Goal: Task Accomplishment & Management: Manage account settings

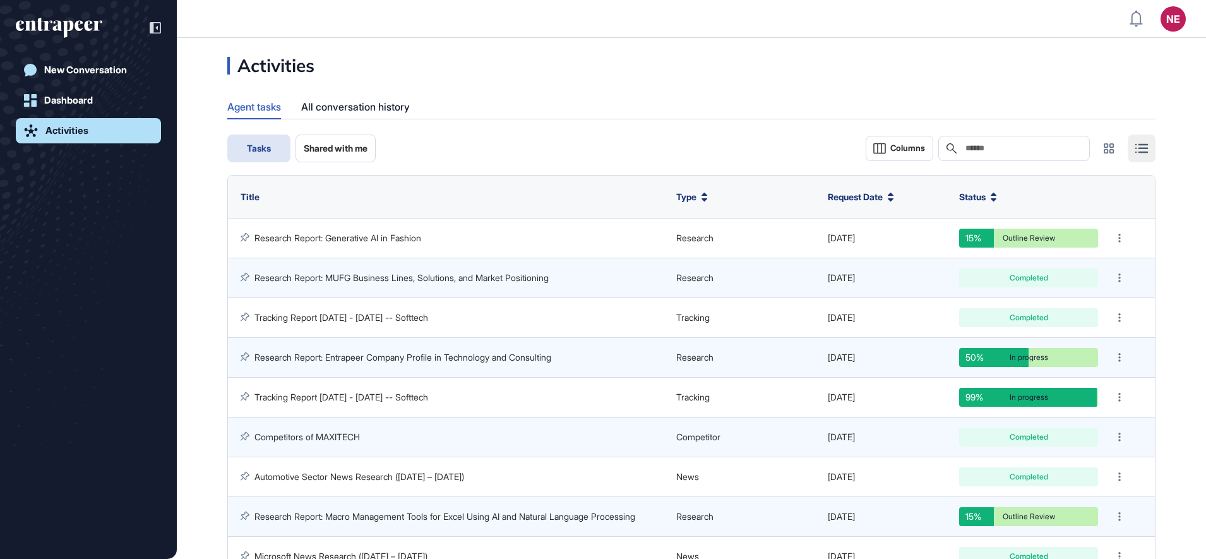
scroll to position [1, 1]
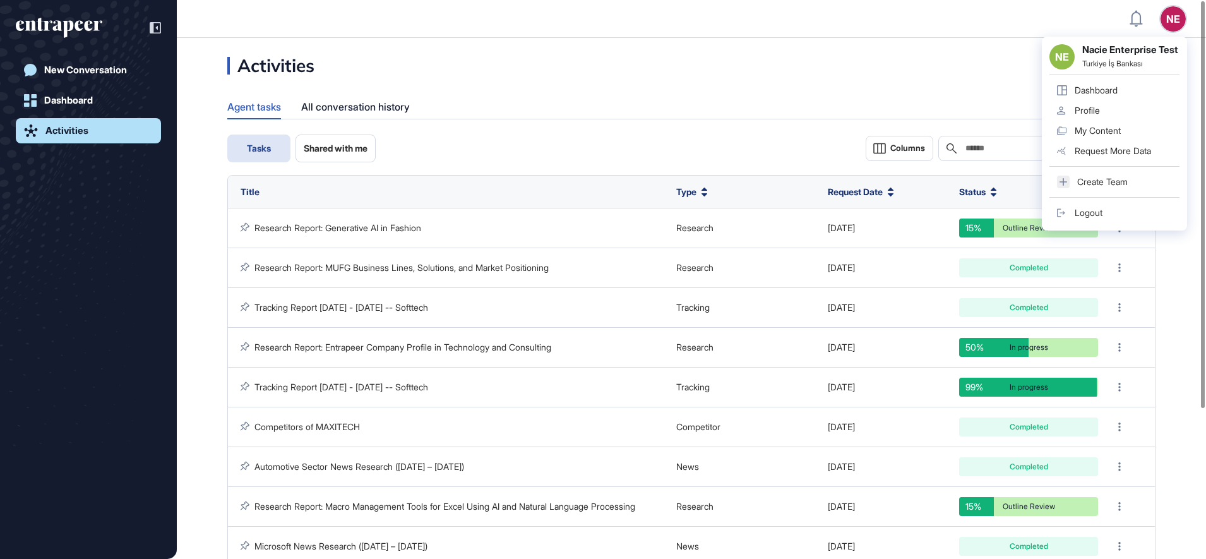
click at [1104, 215] on link "Logout" at bounding box center [1114, 213] width 130 height 20
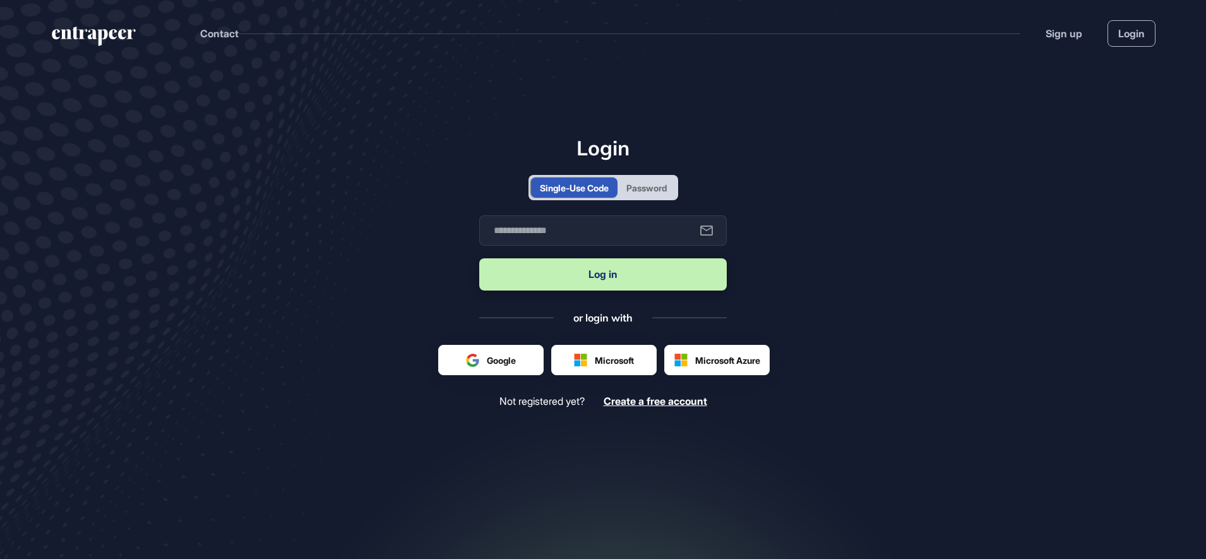
scroll to position [1, 1]
click at [628, 184] on div "Password" at bounding box center [646, 187] width 40 height 13
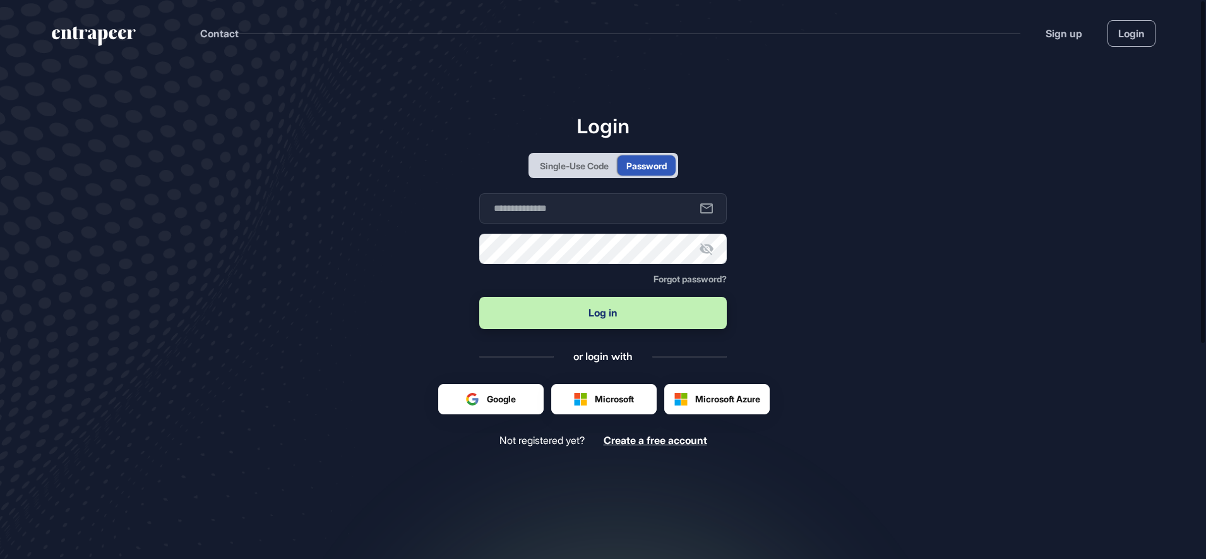
scroll to position [0, 0]
click at [616, 217] on input "text" at bounding box center [602, 208] width 247 height 30
type input "**********"
click at [561, 304] on button "Log in" at bounding box center [602, 313] width 247 height 32
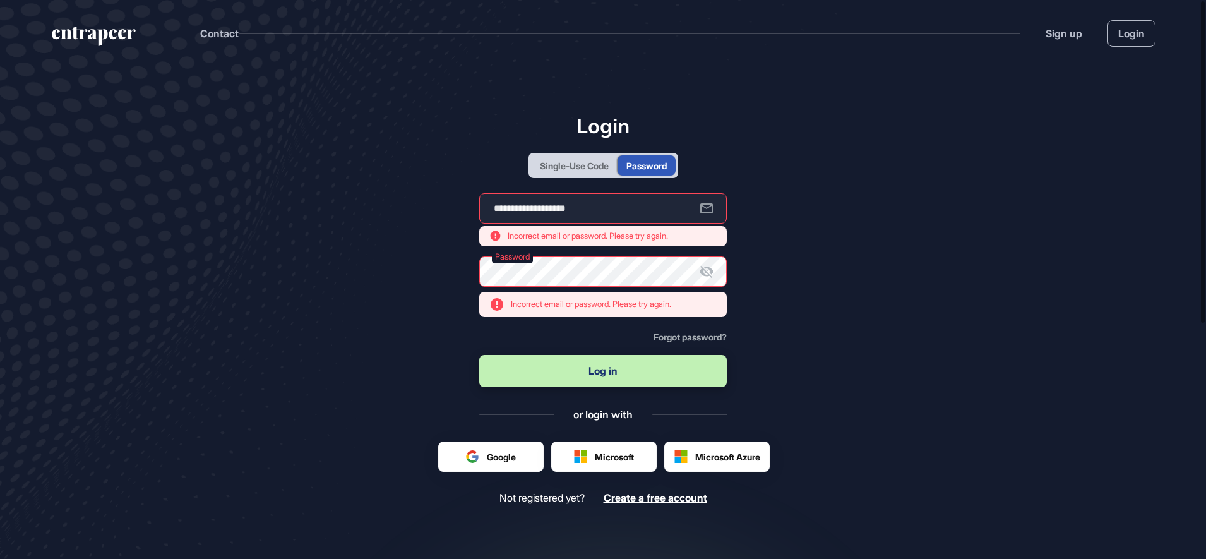
click at [704, 272] on icon at bounding box center [706, 271] width 15 height 15
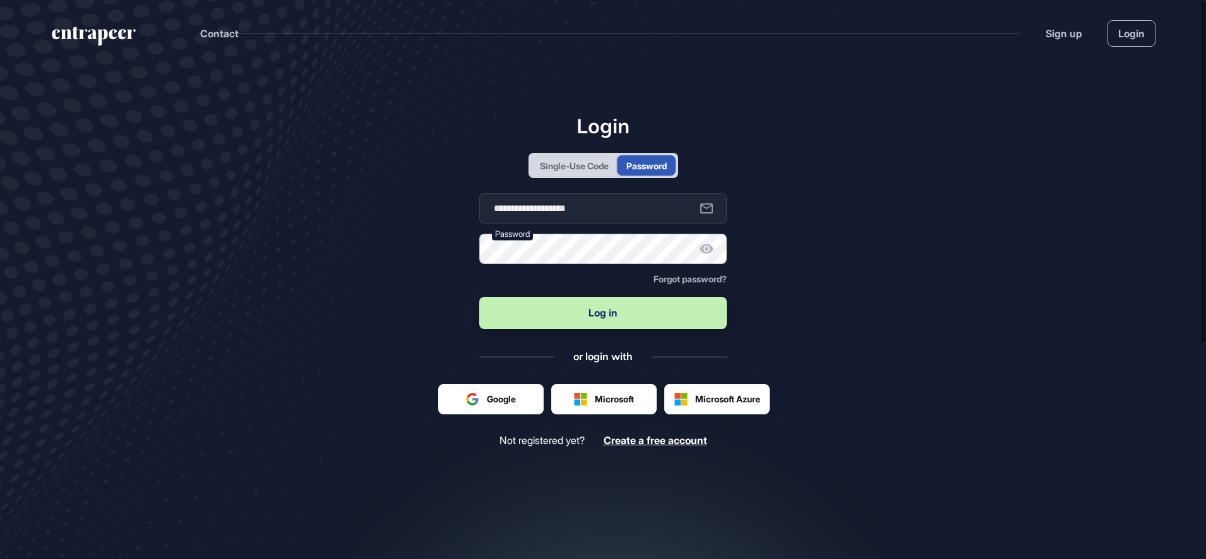
click at [479, 297] on button "Log in" at bounding box center [602, 313] width 247 height 32
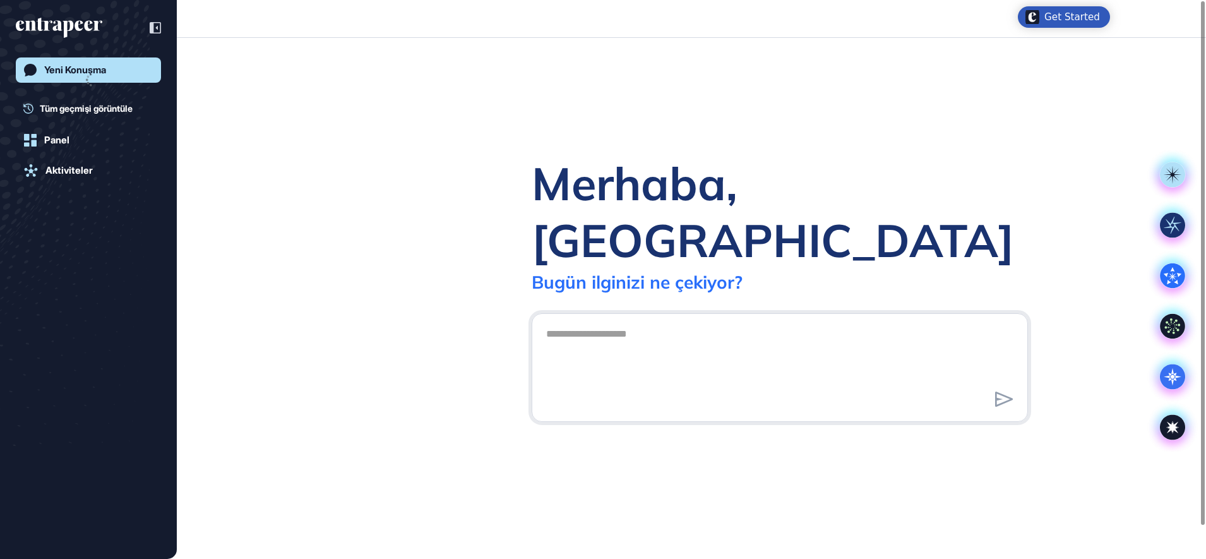
scroll to position [1, 1]
